Goal: Task Accomplishment & Management: Manage account settings

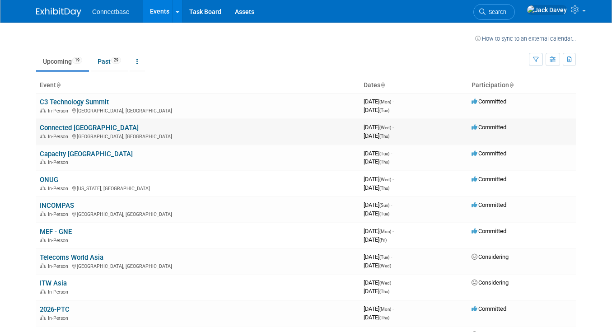
click at [71, 129] on link "Connected [GEOGRAPHIC_DATA]" at bounding box center [89, 128] width 99 height 8
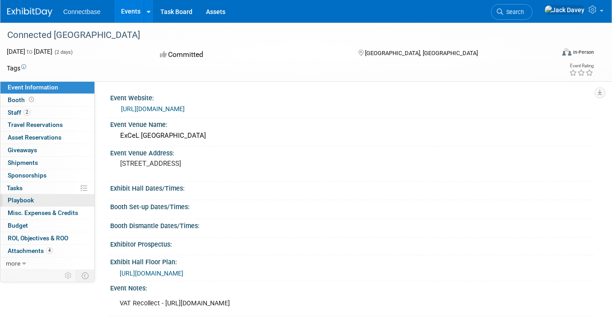
click at [34, 198] on link "0 Playbook 0" at bounding box center [47, 200] width 94 height 12
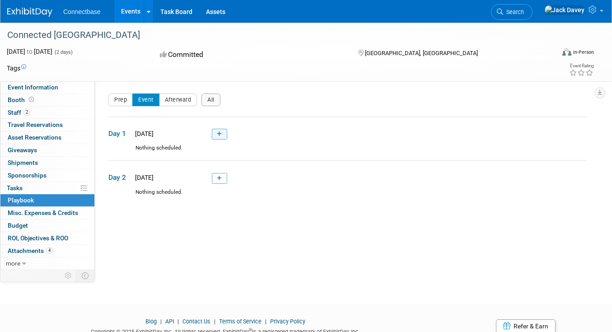
click at [223, 135] on link at bounding box center [219, 134] width 15 height 11
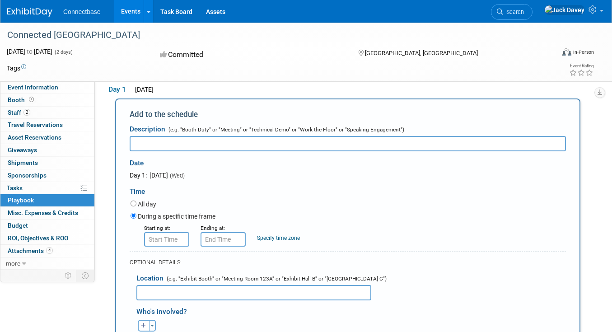
scroll to position [45, 0]
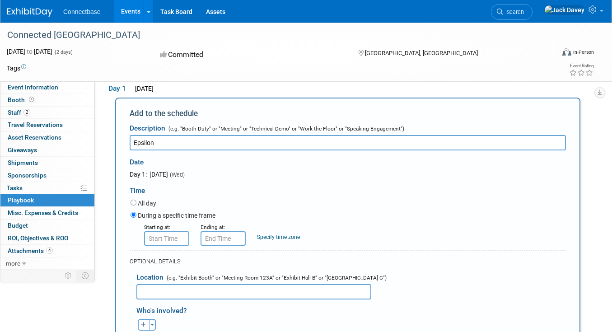
type input "Epsilon"
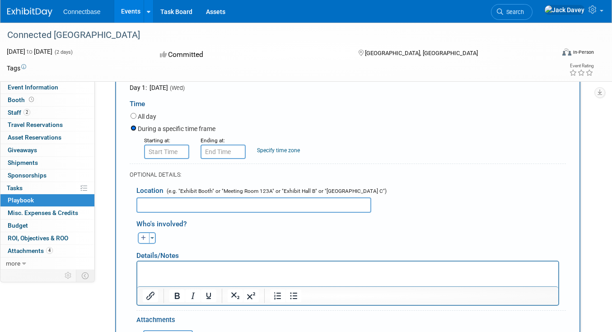
scroll to position [135, 0]
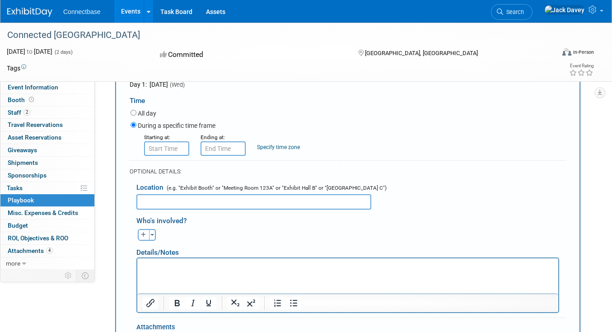
click at [283, 198] on input "text" at bounding box center [253, 201] width 235 height 15
type input "Meeting Area"
click at [136, 231] on div "Toggle Dropdown Select Anyone Tag a user or a resource Quick" at bounding box center [147, 235] width 34 height 12
click at [141, 233] on button "button" at bounding box center [144, 235] width 12 height 12
select select
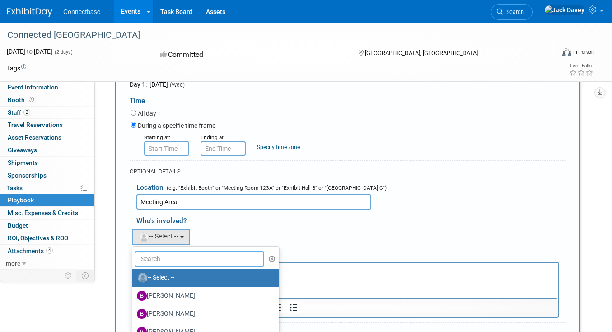
click at [174, 257] on input "text" at bounding box center [200, 258] width 130 height 15
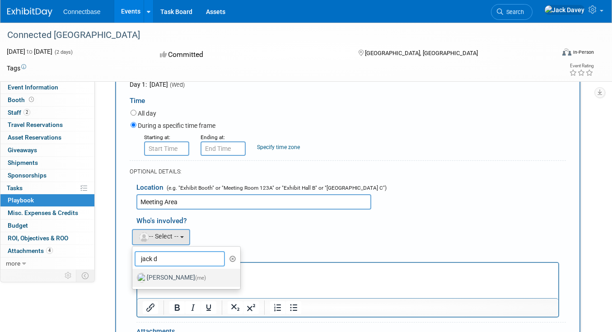
type input "jack d"
click at [162, 277] on label "Jack Davey (me)" at bounding box center [184, 278] width 94 height 14
click at [134, 277] on input "Jack Davey (me)" at bounding box center [131, 277] width 6 height 6
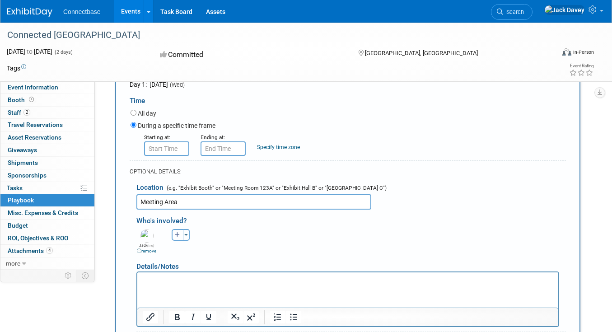
click at [173, 234] on button "button" at bounding box center [178, 235] width 12 height 12
select select
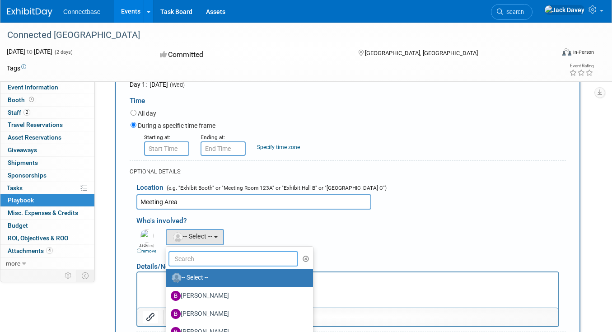
click at [190, 260] on input "text" at bounding box center [234, 258] width 130 height 15
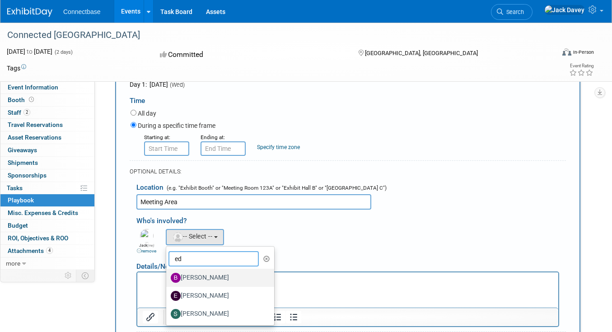
type input "ed"
click at [196, 274] on label "Ben Edmond" at bounding box center [218, 278] width 94 height 14
click at [168, 274] on input "Ben Edmond" at bounding box center [165, 277] width 6 height 6
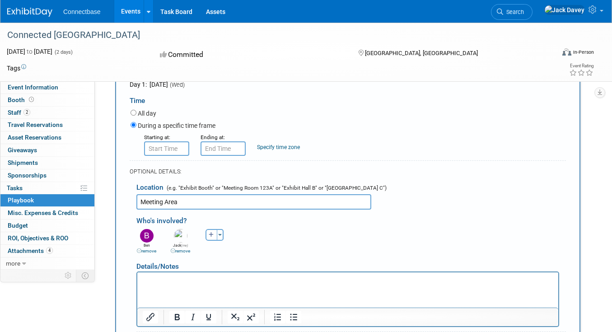
click at [139, 249] on link "remove" at bounding box center [146, 251] width 19 height 5
click at [180, 239] on button "button" at bounding box center [178, 235] width 12 height 12
select select
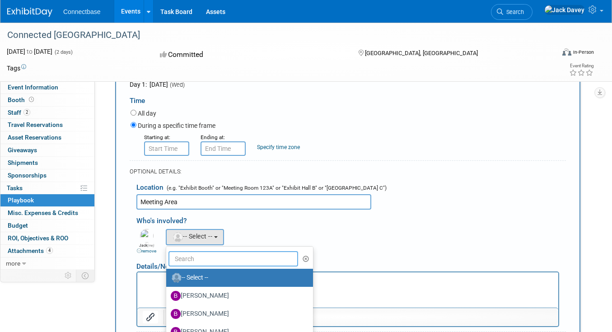
click at [202, 256] on input "text" at bounding box center [234, 258] width 130 height 15
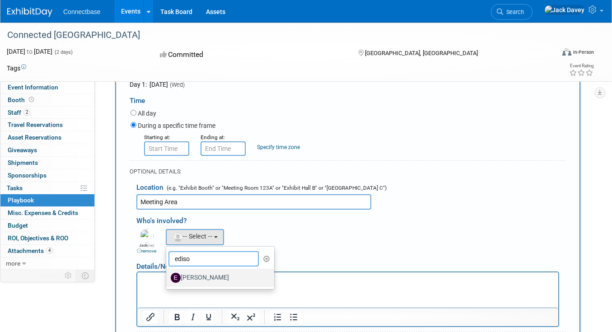
type input "ediso"
click at [199, 277] on label "Edison Smith-Stubbs" at bounding box center [218, 278] width 94 height 14
click at [168, 277] on input "Edison Smith-Stubbs" at bounding box center [165, 277] width 6 height 6
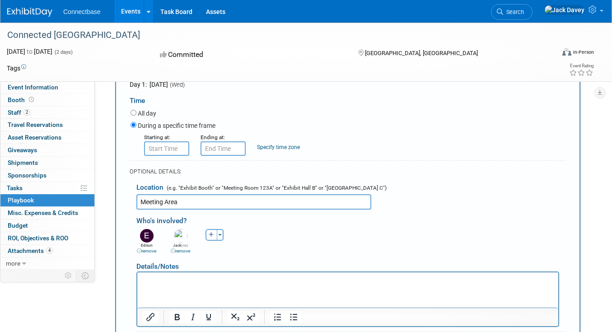
click at [184, 282] on p "Rich Text Area. Press ALT-0 for help." at bounding box center [348, 280] width 411 height 9
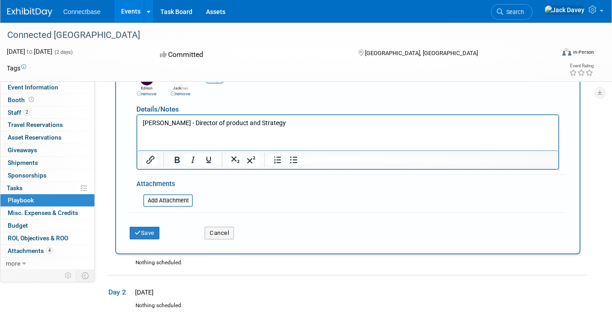
scroll to position [295, 0]
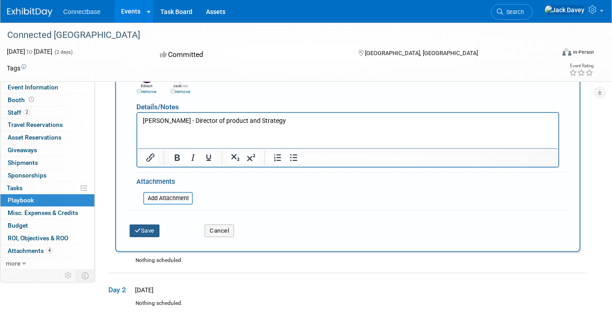
click at [137, 236] on button "Save" at bounding box center [145, 231] width 30 height 13
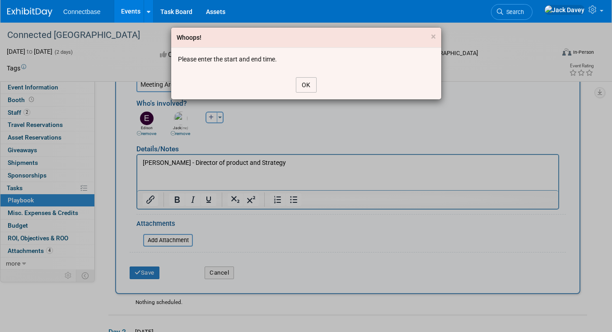
scroll to position [250, 0]
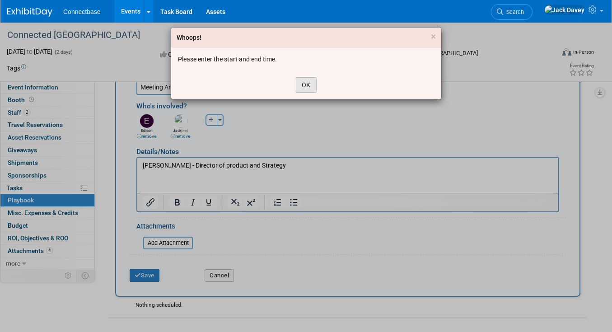
click at [308, 83] on button "OK" at bounding box center [306, 84] width 21 height 15
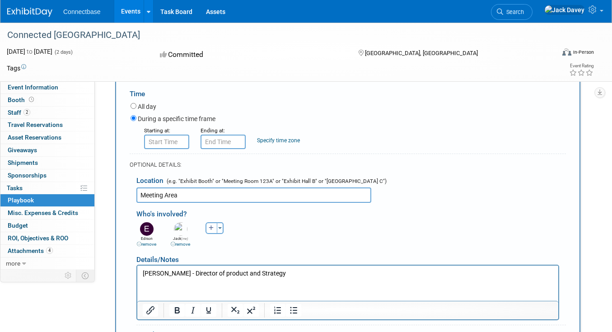
scroll to position [130, 0]
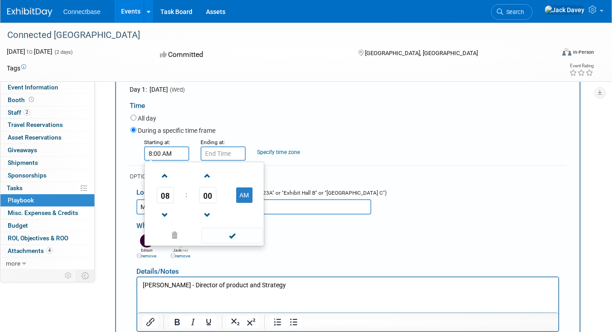
click at [157, 151] on input "8:00 AM" at bounding box center [166, 153] width 45 height 14
click at [163, 198] on span "08" at bounding box center [165, 195] width 17 height 16
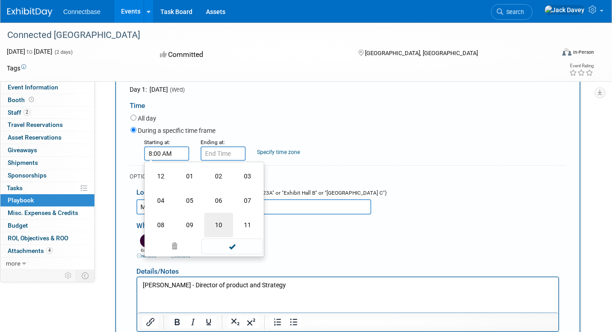
click at [216, 222] on td "10" at bounding box center [218, 225] width 29 height 24
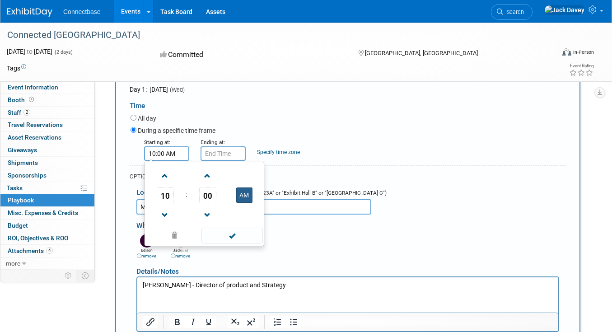
click at [244, 201] on button "AM" at bounding box center [244, 195] width 16 height 15
click at [247, 192] on button "PM" at bounding box center [244, 195] width 16 height 15
type input "10:00 AM"
click at [227, 153] on input "10:00 AM" at bounding box center [223, 153] width 45 height 14
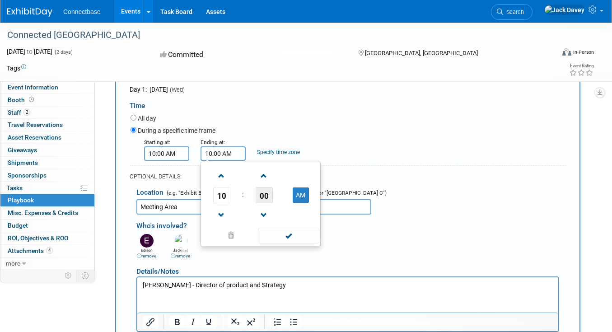
click at [263, 201] on span "00" at bounding box center [264, 195] width 17 height 16
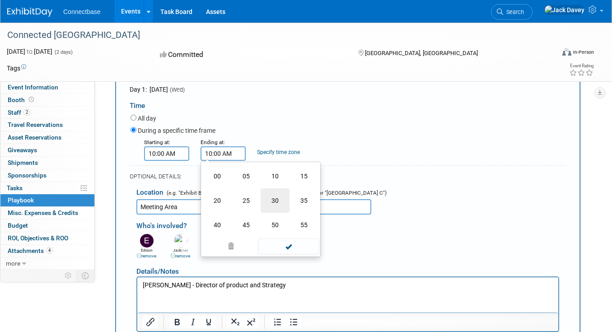
click at [269, 203] on td "30" at bounding box center [275, 200] width 29 height 24
type input "10:30 AM"
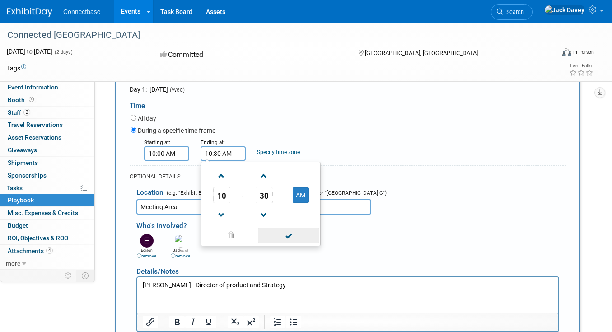
click at [281, 235] on span at bounding box center [288, 236] width 61 height 16
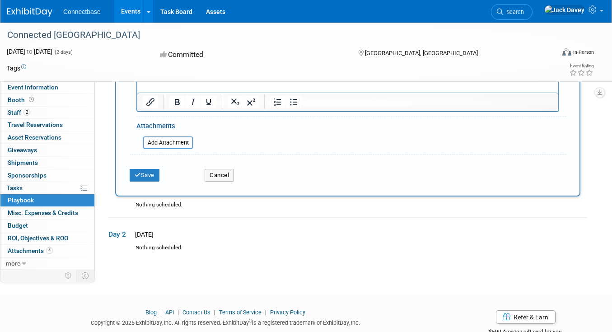
scroll to position [376, 0]
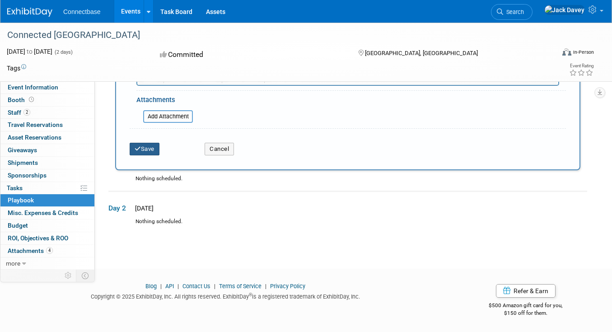
click at [148, 153] on button "Save" at bounding box center [145, 149] width 30 height 13
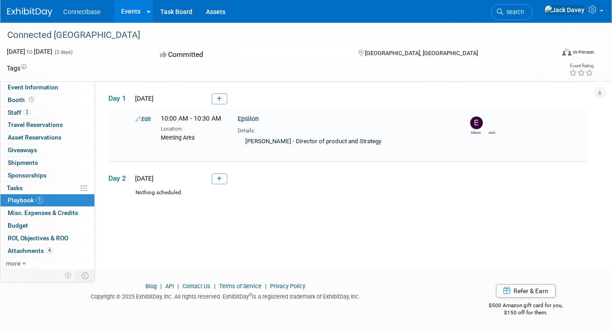
scroll to position [31, 0]
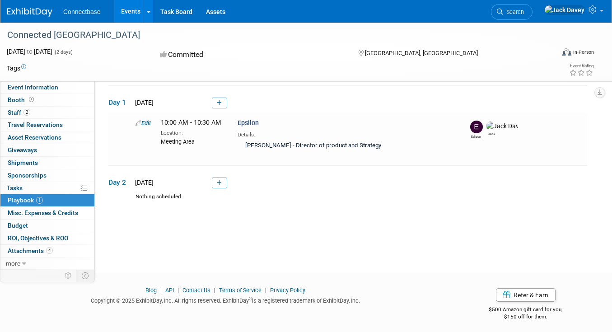
click at [228, 108] on td "Day 1 Wed. Sep 24, 2025" at bounding box center [347, 99] width 479 height 28
click at [226, 108] on link at bounding box center [219, 103] width 15 height 11
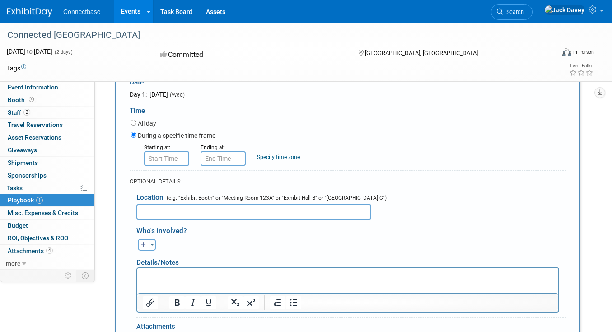
scroll to position [136, 0]
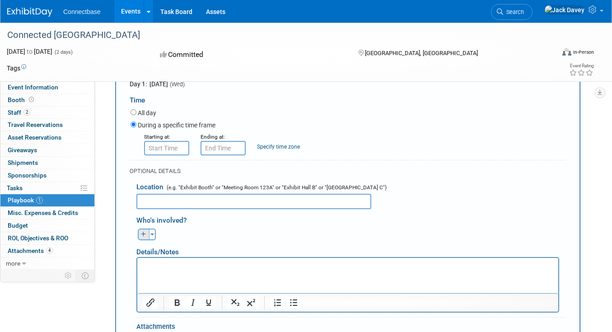
type input "NEOS Networks"
click at [144, 233] on icon "button" at bounding box center [143, 234] width 5 height 5
select select
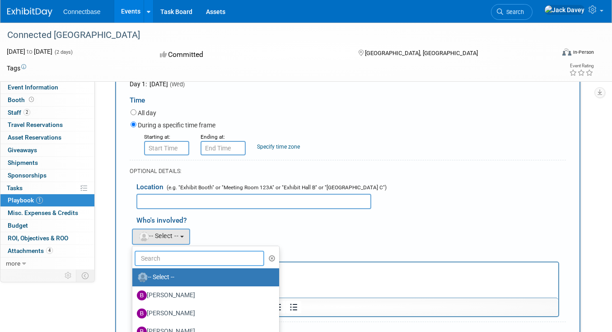
click at [166, 258] on input "text" at bounding box center [200, 258] width 130 height 15
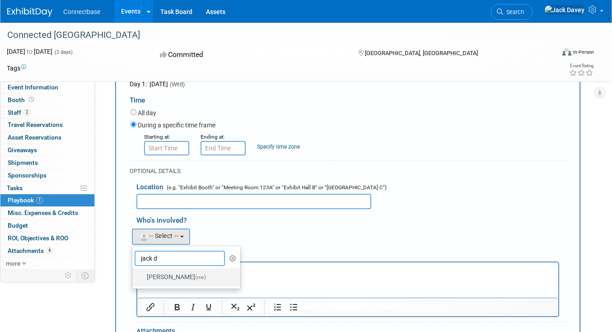
type input "jack d"
click at [166, 274] on label "Jack Davey (me)" at bounding box center [184, 277] width 94 height 14
click at [134, 274] on input "Jack Davey (me)" at bounding box center [131, 276] width 6 height 6
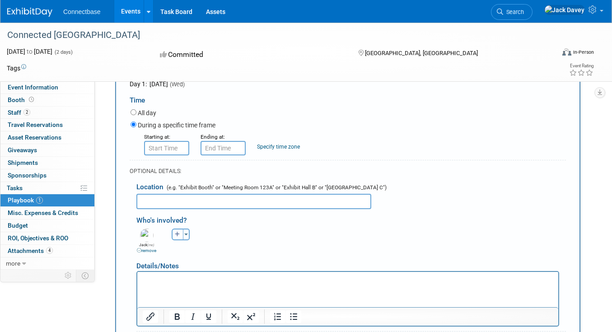
click at [177, 231] on button "button" at bounding box center [178, 235] width 12 height 12
select select
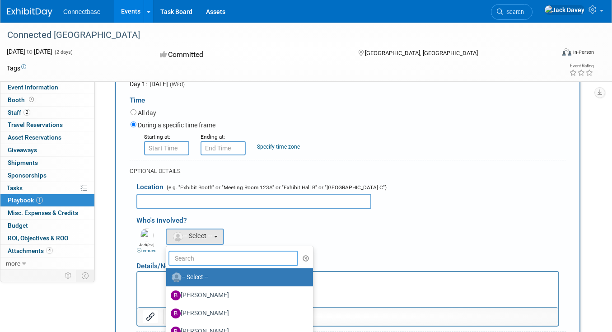
click at [186, 259] on input "text" at bounding box center [234, 258] width 130 height 15
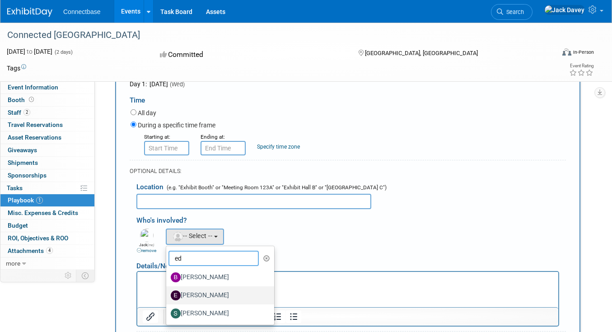
type input "ed"
click at [199, 295] on label "Edison Smith-Stubbs" at bounding box center [218, 295] width 94 height 14
click at [168, 295] on input "Edison Smith-Stubbs" at bounding box center [165, 295] width 6 height 6
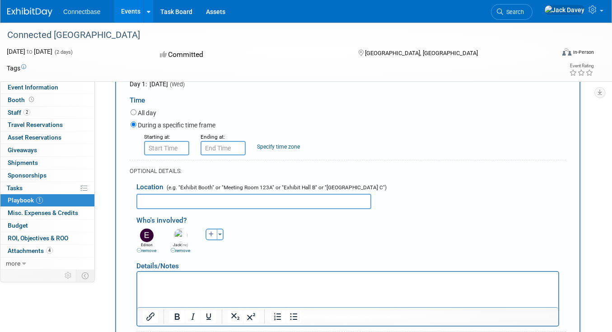
click at [184, 284] on html at bounding box center [347, 278] width 421 height 13
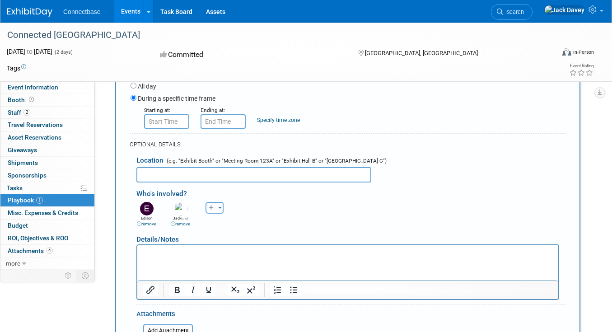
scroll to position [180, 0]
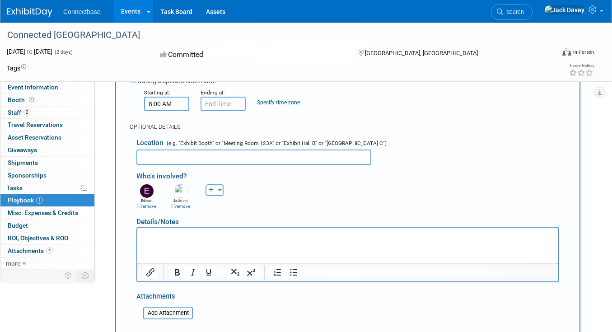
click at [183, 103] on input "8:00 AM" at bounding box center [166, 104] width 45 height 14
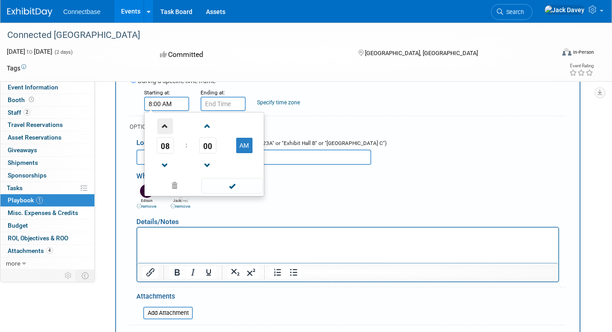
click at [168, 130] on span at bounding box center [165, 126] width 16 height 16
click at [168, 124] on span at bounding box center [165, 126] width 16 height 16
click at [238, 143] on button "PM" at bounding box center [244, 145] width 16 height 15
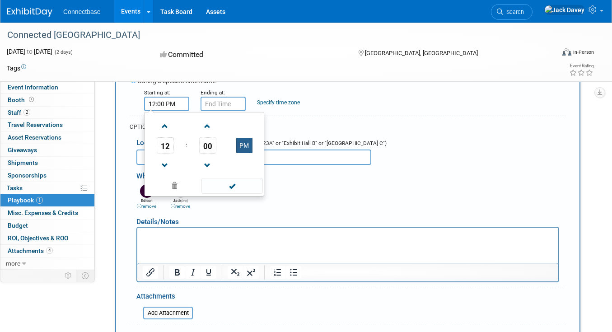
type input "12:00 AM"
click at [219, 107] on input "12:00 AM" at bounding box center [223, 104] width 45 height 14
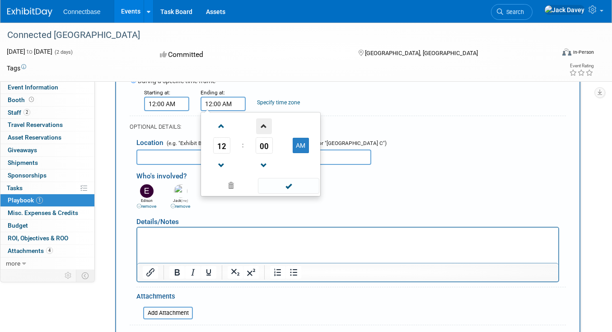
click at [265, 124] on span at bounding box center [264, 126] width 16 height 16
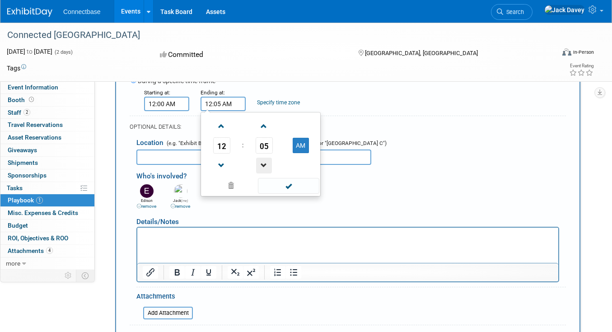
click at [265, 158] on span at bounding box center [264, 166] width 16 height 16
click at [263, 148] on span "04" at bounding box center [264, 145] width 17 height 16
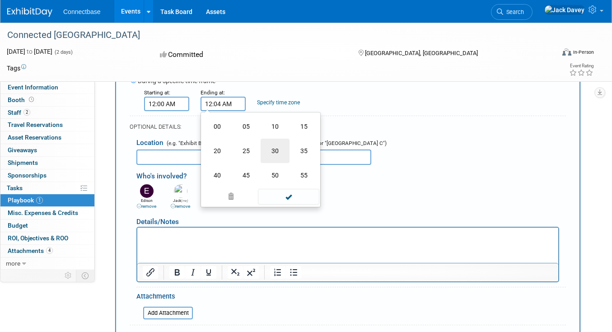
click at [282, 149] on td "30" at bounding box center [275, 151] width 29 height 24
type input "12:30 AM"
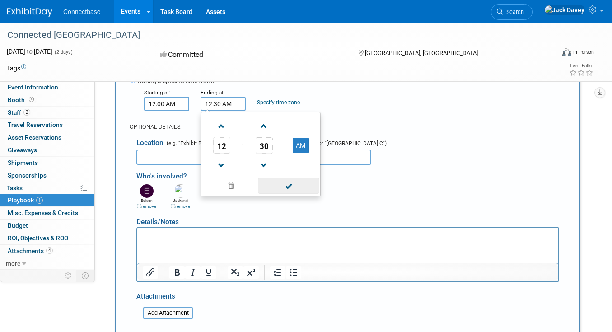
click at [304, 186] on span at bounding box center [288, 186] width 61 height 16
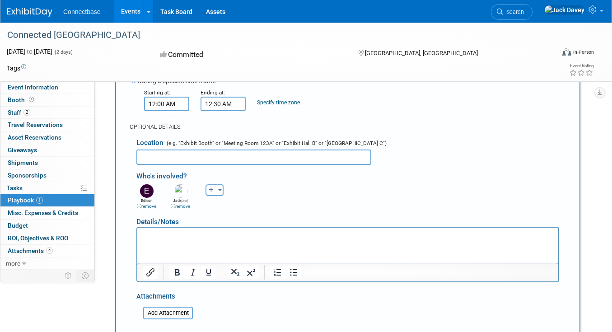
click at [222, 158] on input "text" at bounding box center [253, 157] width 235 height 15
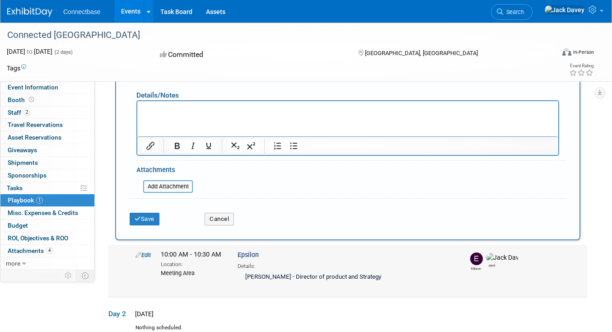
scroll to position [307, 0]
type input "Meeting area"
click at [172, 110] on p "Rich Text Area. Press ALT-0 for help." at bounding box center [348, 108] width 411 height 9
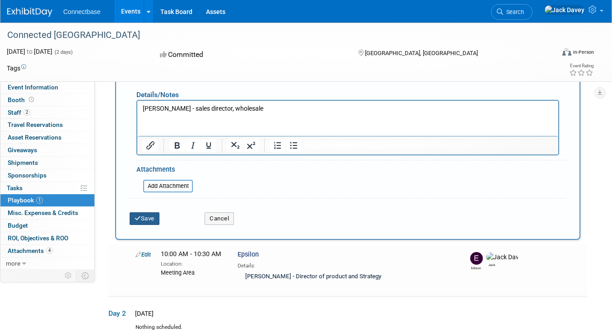
click at [140, 213] on button "Save" at bounding box center [145, 218] width 30 height 13
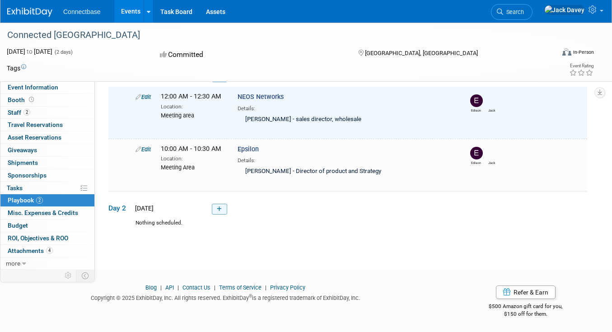
click at [219, 207] on icon at bounding box center [219, 209] width 5 height 5
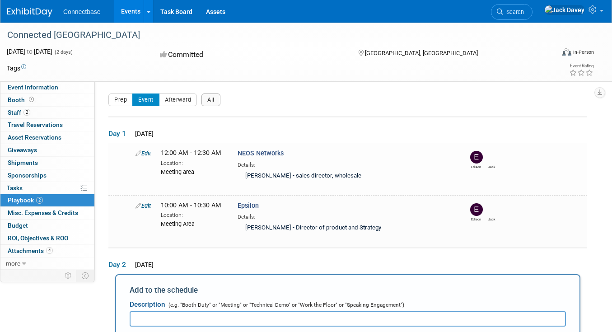
scroll to position [2, 0]
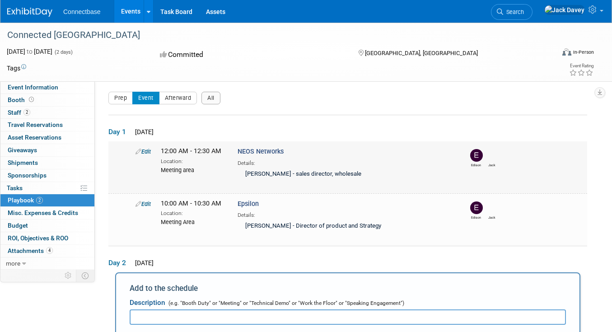
click at [137, 152] on icon at bounding box center [139, 152] width 6 height 6
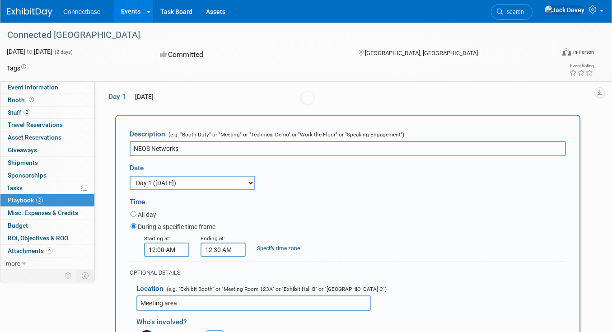
scroll to position [0, 0]
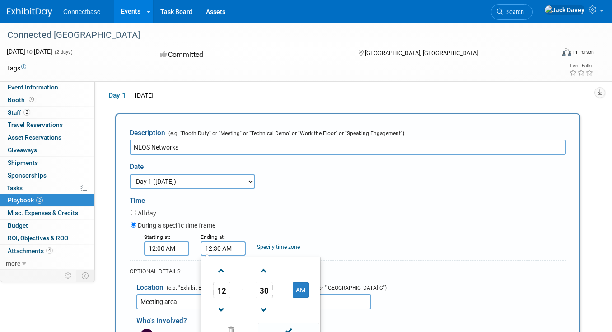
click at [222, 253] on input "12:30 AM" at bounding box center [223, 248] width 45 height 14
click at [289, 279] on td at bounding box center [301, 270] width 36 height 23
click at [296, 289] on button "AM" at bounding box center [301, 289] width 16 height 15
type input "12:30 PM"
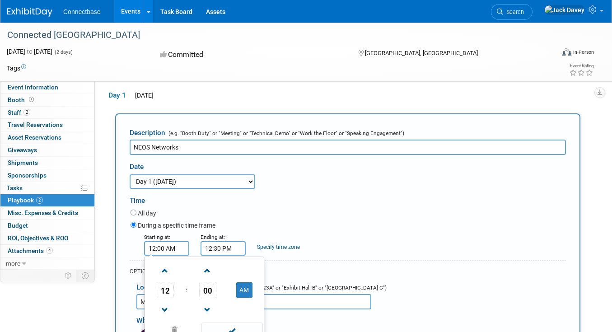
click at [160, 243] on input "12:00 AM" at bounding box center [166, 248] width 45 height 14
click at [244, 292] on button "AM" at bounding box center [244, 289] width 16 height 15
type input "12:00 PM"
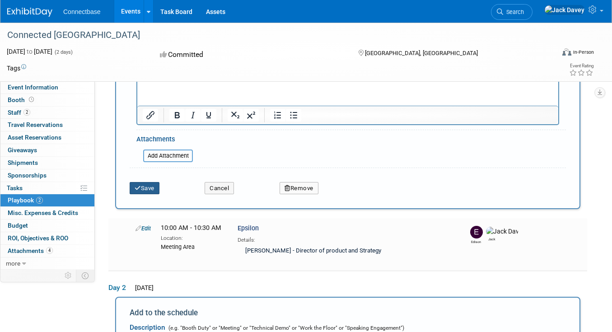
click at [150, 185] on button "Save" at bounding box center [145, 188] width 30 height 13
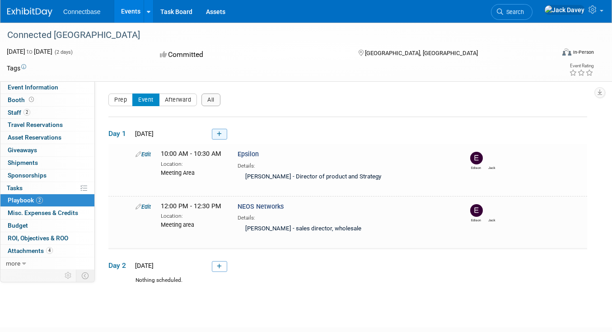
click at [221, 136] on icon at bounding box center [219, 134] width 5 height 5
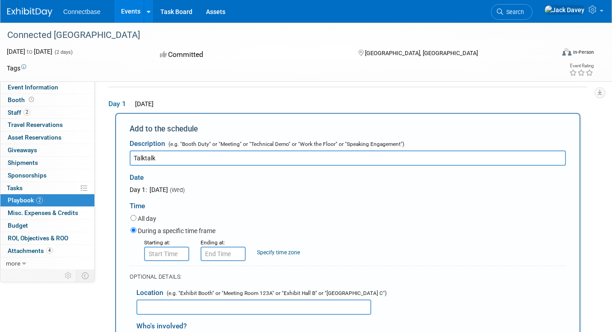
type input "Talktalk"
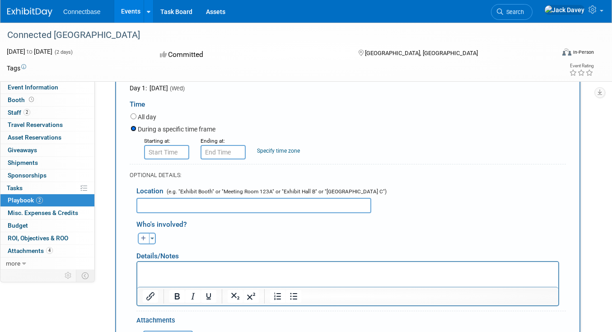
scroll to position [148, 0]
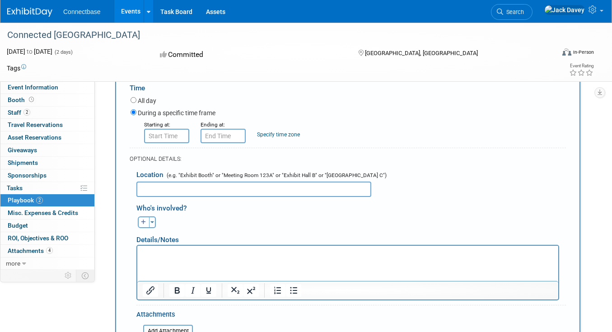
click at [273, 255] on p "Rich Text Area. Press ALT-0 for help." at bounding box center [348, 253] width 411 height 9
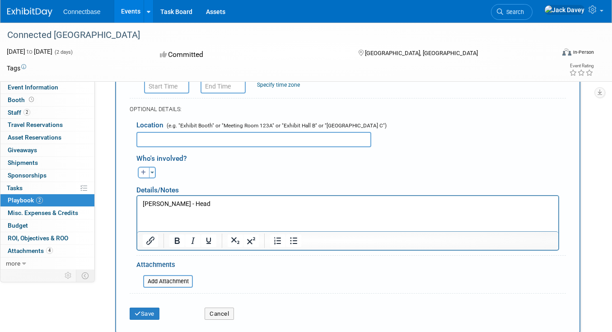
scroll to position [198, 0]
click at [154, 312] on button "Save" at bounding box center [145, 313] width 30 height 13
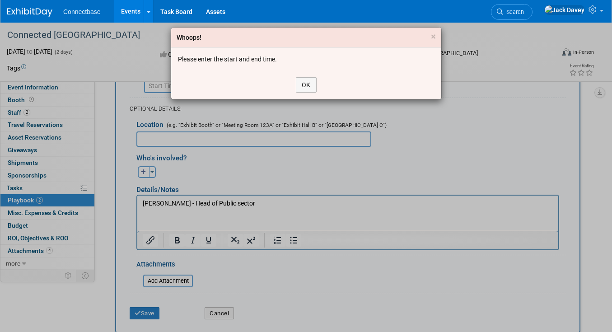
click at [315, 77] on div "OK" at bounding box center [306, 85] width 270 height 29
click at [314, 77] on button "OK" at bounding box center [306, 84] width 21 height 15
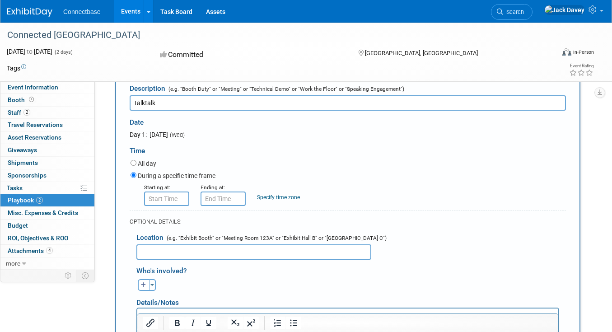
scroll to position [71, 0]
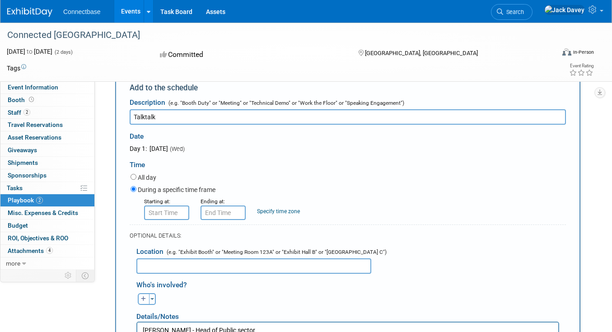
click at [185, 203] on div "Starting at:" at bounding box center [165, 201] width 43 height 9
click at [179, 209] on input "8:00 AM" at bounding box center [166, 213] width 45 height 14
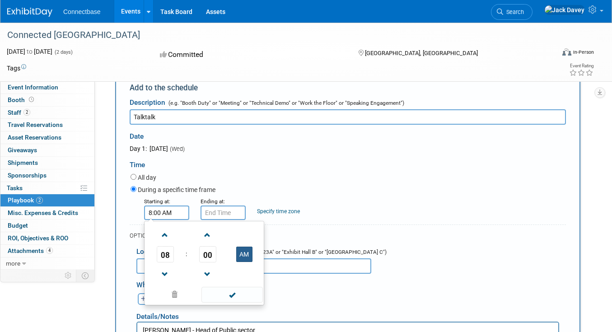
click at [236, 253] on button "AM" at bounding box center [244, 254] width 16 height 15
click at [164, 244] on link at bounding box center [165, 234] width 17 height 23
click at [164, 233] on span at bounding box center [165, 235] width 16 height 16
click at [166, 256] on span "10" at bounding box center [165, 254] width 17 height 16
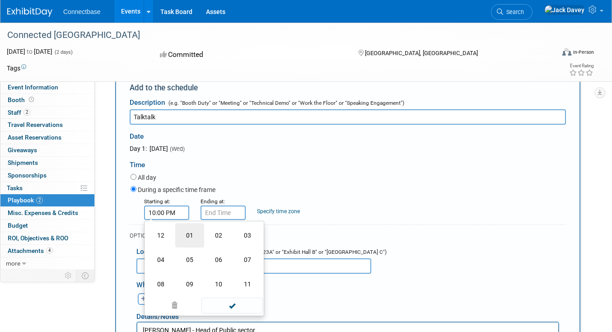
click at [187, 234] on td "01" at bounding box center [189, 235] width 29 height 24
type input "1:00 PM"
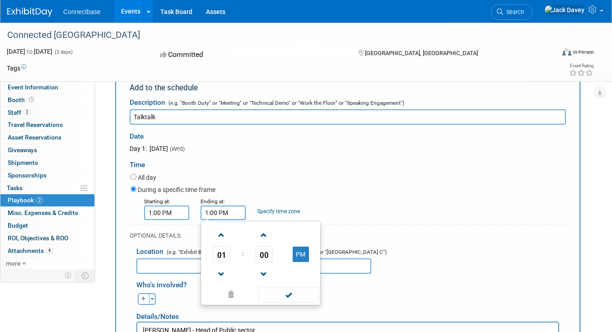
click at [238, 209] on input "1:00 PM" at bounding box center [223, 213] width 45 height 14
click at [268, 262] on table "01 : 00 PM" at bounding box center [261, 254] width 116 height 62
click at [268, 257] on span "00" at bounding box center [264, 254] width 17 height 16
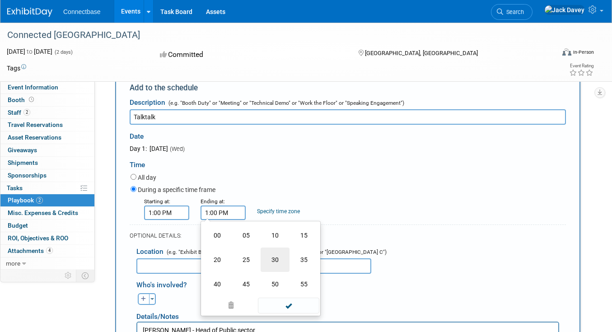
click at [275, 262] on td "30" at bounding box center [275, 260] width 29 height 24
type input "1:30 PM"
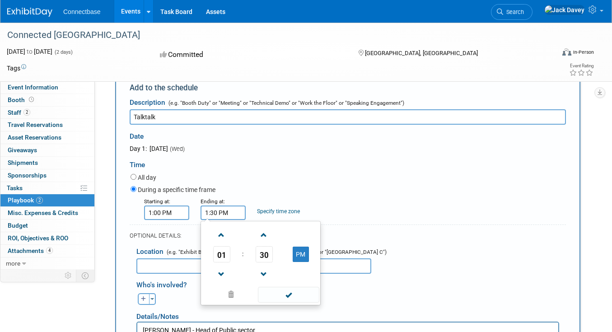
click at [309, 256] on td "PM" at bounding box center [301, 254] width 36 height 16
click at [296, 290] on span at bounding box center [288, 295] width 61 height 16
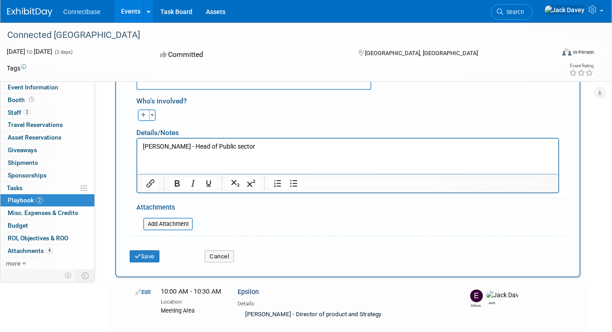
scroll to position [254, 0]
click at [149, 258] on button "Save" at bounding box center [145, 257] width 30 height 13
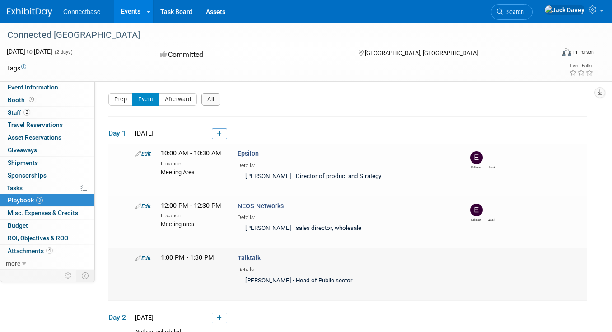
scroll to position [0, 0]
click at [226, 136] on link at bounding box center [219, 134] width 15 height 11
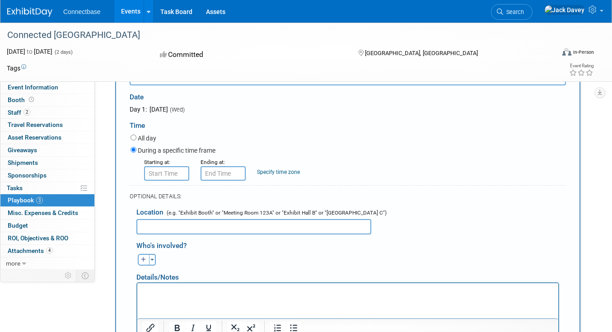
scroll to position [123, 0]
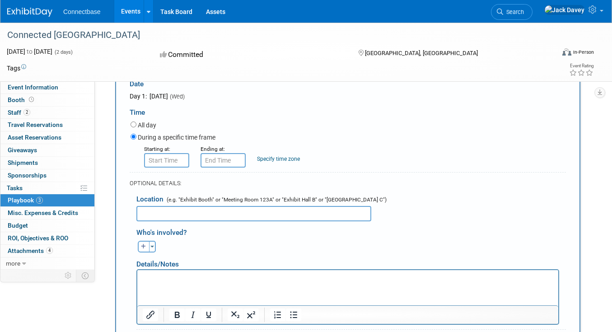
type input "ITS"
click at [214, 282] on html at bounding box center [347, 276] width 421 height 13
click at [234, 219] on input "text" at bounding box center [253, 213] width 235 height 15
type input "Meeting area"
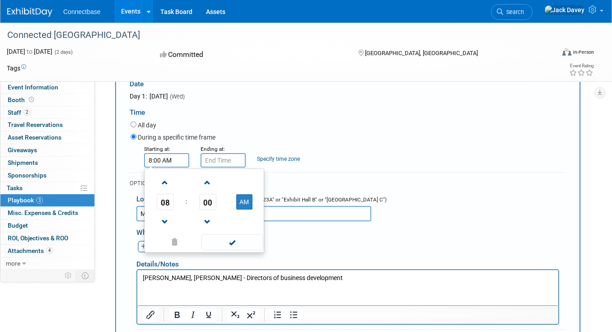
click at [172, 162] on input "8:00 AM" at bounding box center [166, 160] width 45 height 14
click at [169, 200] on span "08" at bounding box center [165, 202] width 17 height 16
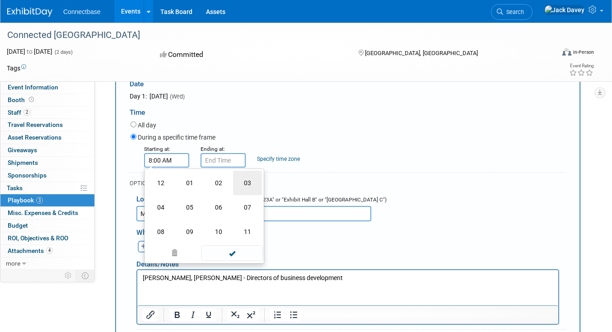
click at [235, 182] on td "03" at bounding box center [247, 183] width 29 height 24
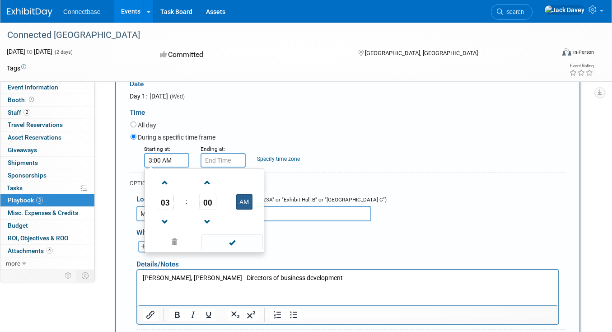
click at [239, 209] on button "AM" at bounding box center [244, 201] width 16 height 15
type input "3:00 PM"
click at [233, 169] on div "03 : 00 PM 12 01 02 03 04 05 06 07 08 09 10 11 00 05 10 15 20 25 30 35 40 45 50…" at bounding box center [204, 211] width 120 height 85
click at [233, 165] on input "3:00 PM" at bounding box center [223, 160] width 45 height 14
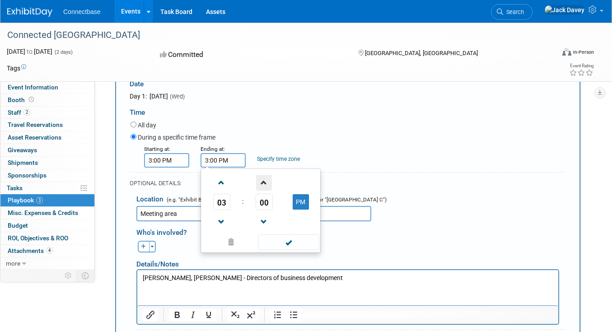
click at [265, 181] on span at bounding box center [264, 183] width 16 height 16
click at [265, 201] on span "01" at bounding box center [264, 202] width 17 height 16
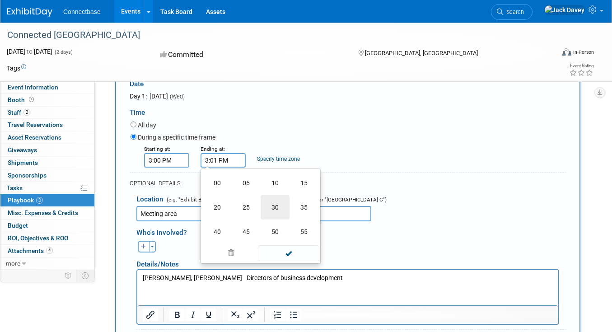
click at [270, 213] on td "30" at bounding box center [275, 207] width 29 height 24
type input "3:30 PM"
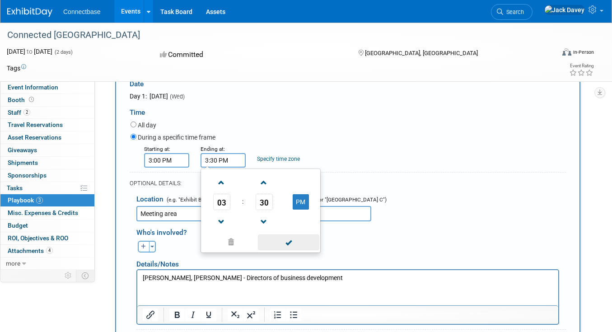
click at [291, 240] on span at bounding box center [288, 243] width 61 height 16
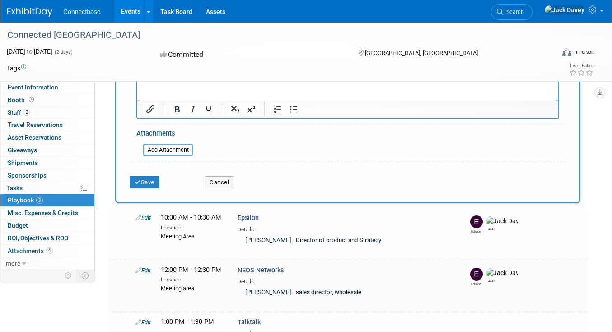
scroll to position [333, 0]
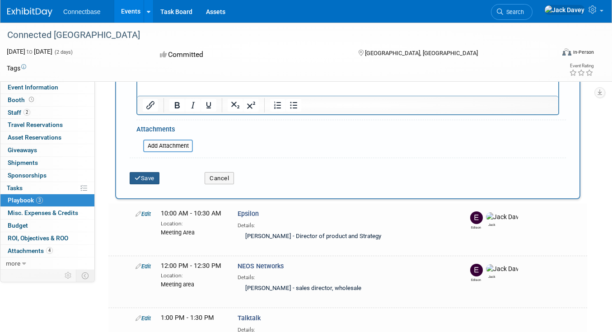
click at [140, 180] on icon "submit" at bounding box center [138, 178] width 6 height 6
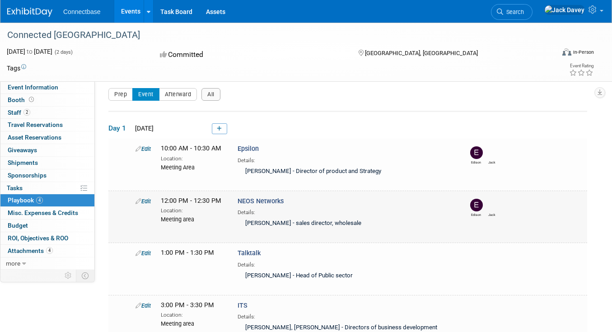
scroll to position [0, 0]
